Goal: Task Accomplishment & Management: Manage account settings

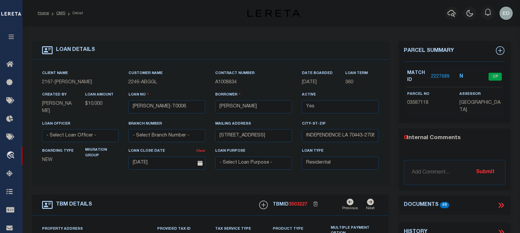
select select "10"
select select "Escrow"
click at [500, 202] on icon at bounding box center [501, 205] width 9 height 9
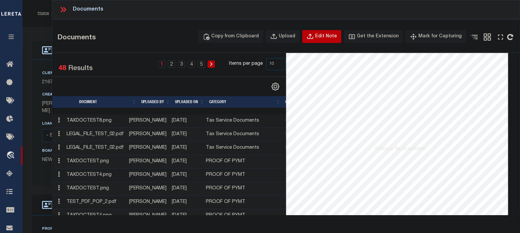
click at [328, 38] on div "Edit Note" at bounding box center [326, 36] width 22 height 7
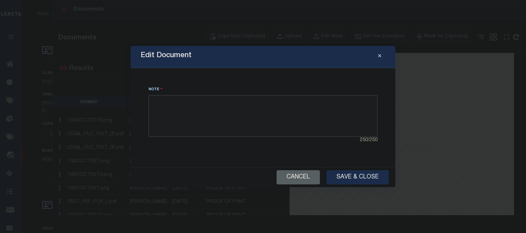
click at [201, 114] on textarea at bounding box center [263, 116] width 229 height 42
click at [218, 109] on textarea at bounding box center [263, 116] width 229 height 42
click at [230, 109] on textarea at bounding box center [263, 116] width 229 height 42
click at [219, 110] on textarea at bounding box center [263, 116] width 229 height 42
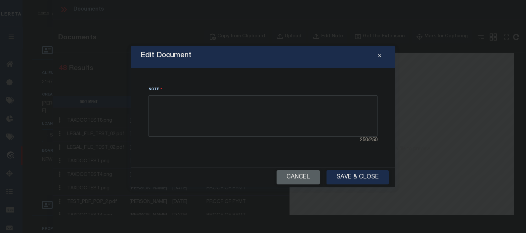
click at [219, 110] on textarea at bounding box center [263, 116] width 229 height 42
click at [271, 123] on textarea at bounding box center [263, 116] width 229 height 42
type textarea "asdfearfgsergr"
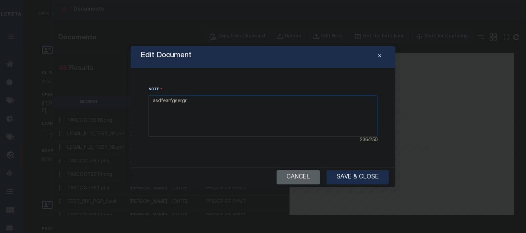
click at [235, 78] on div "Note asdfearfgsergr 236 / 250" at bounding box center [263, 117] width 249 height 83
click at [359, 178] on button "Save & Close" at bounding box center [358, 177] width 62 height 14
